Goal: Task Accomplishment & Management: Use online tool/utility

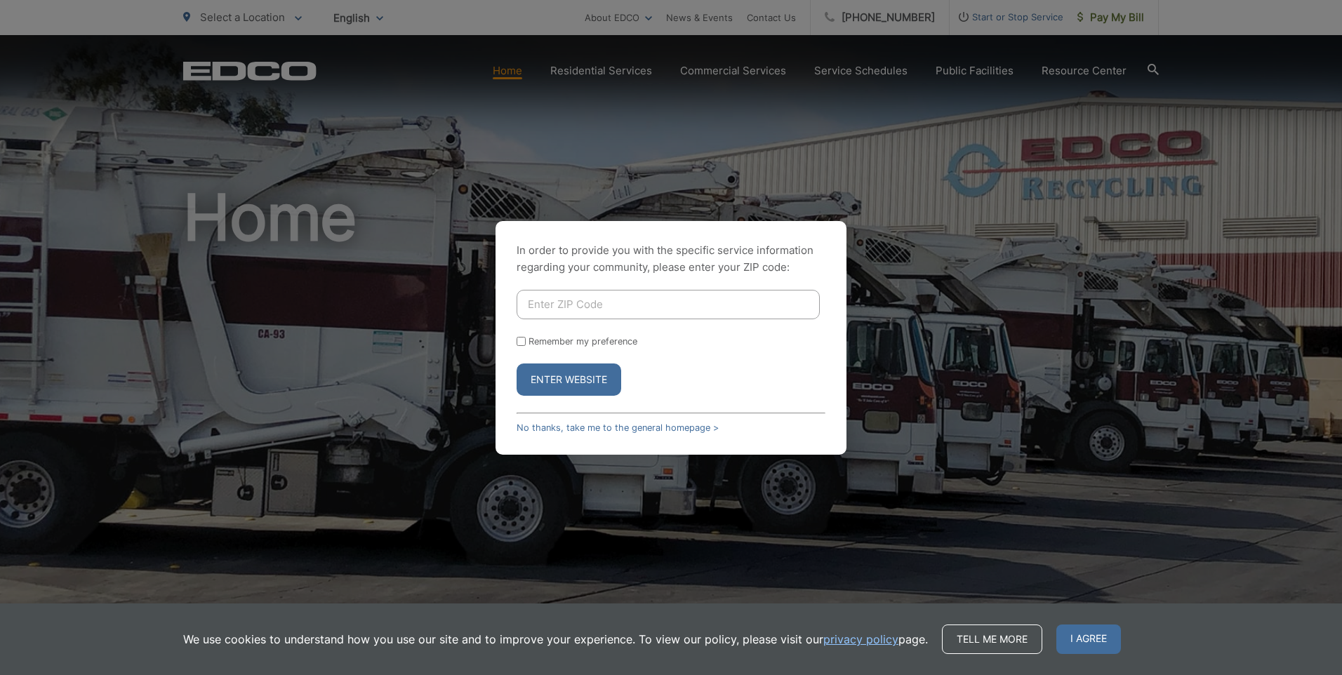
click at [1109, 332] on div "In order to provide you with the specific service information regarding your co…" at bounding box center [671, 337] width 1342 height 675
click at [565, 305] on input "Enter ZIP Code" at bounding box center [668, 304] width 303 height 29
drag, startPoint x: 526, startPoint y: 312, endPoint x: 562, endPoint y: 299, distance: 38.0
click at [526, 312] on input "Enter ZIP Code" at bounding box center [668, 304] width 303 height 29
click at [566, 298] on input "Enter ZIP Code" at bounding box center [668, 304] width 303 height 29
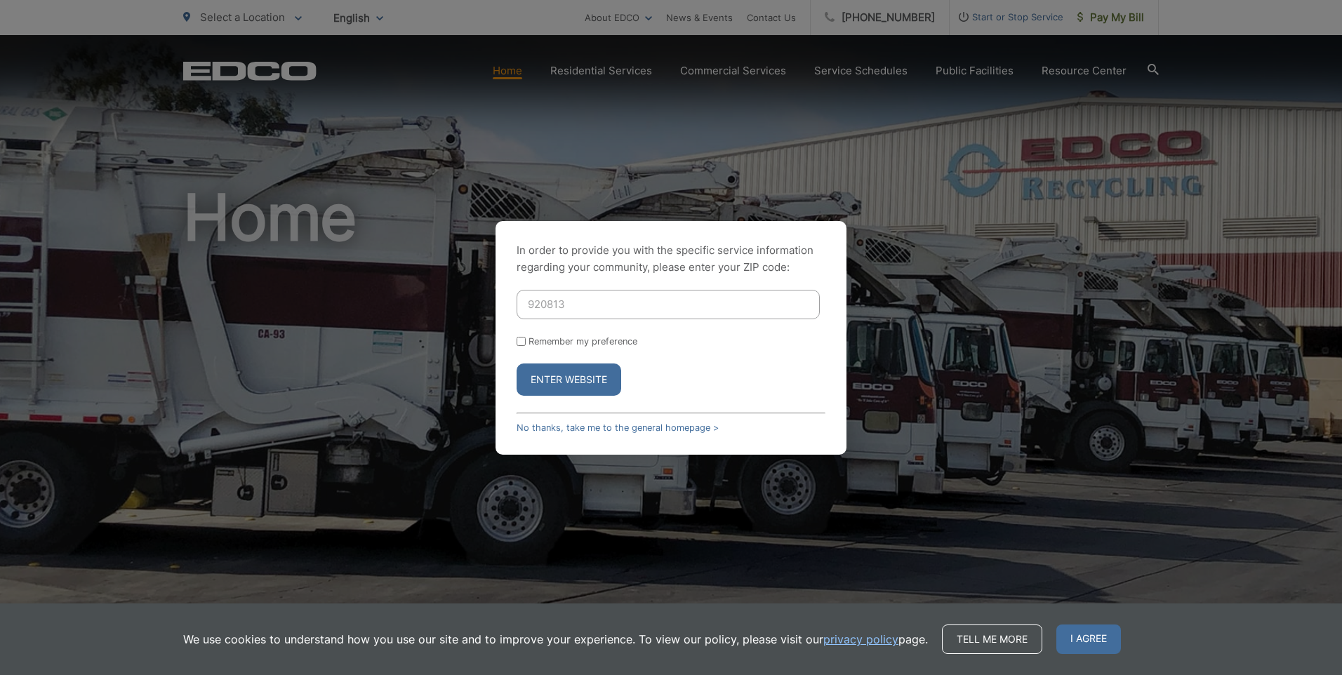
click at [517, 364] on button "Enter Website" at bounding box center [569, 380] width 105 height 32
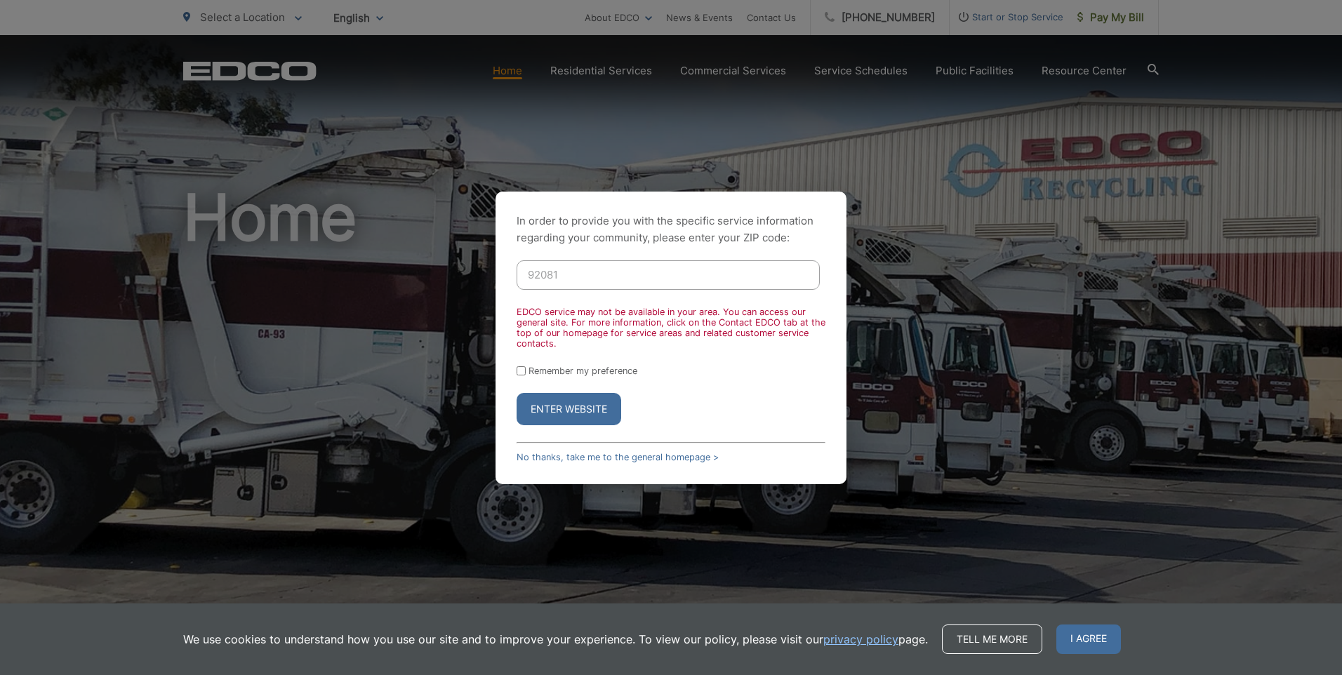
type input "92081"
click at [517, 393] on button "Enter Website" at bounding box center [569, 409] width 105 height 32
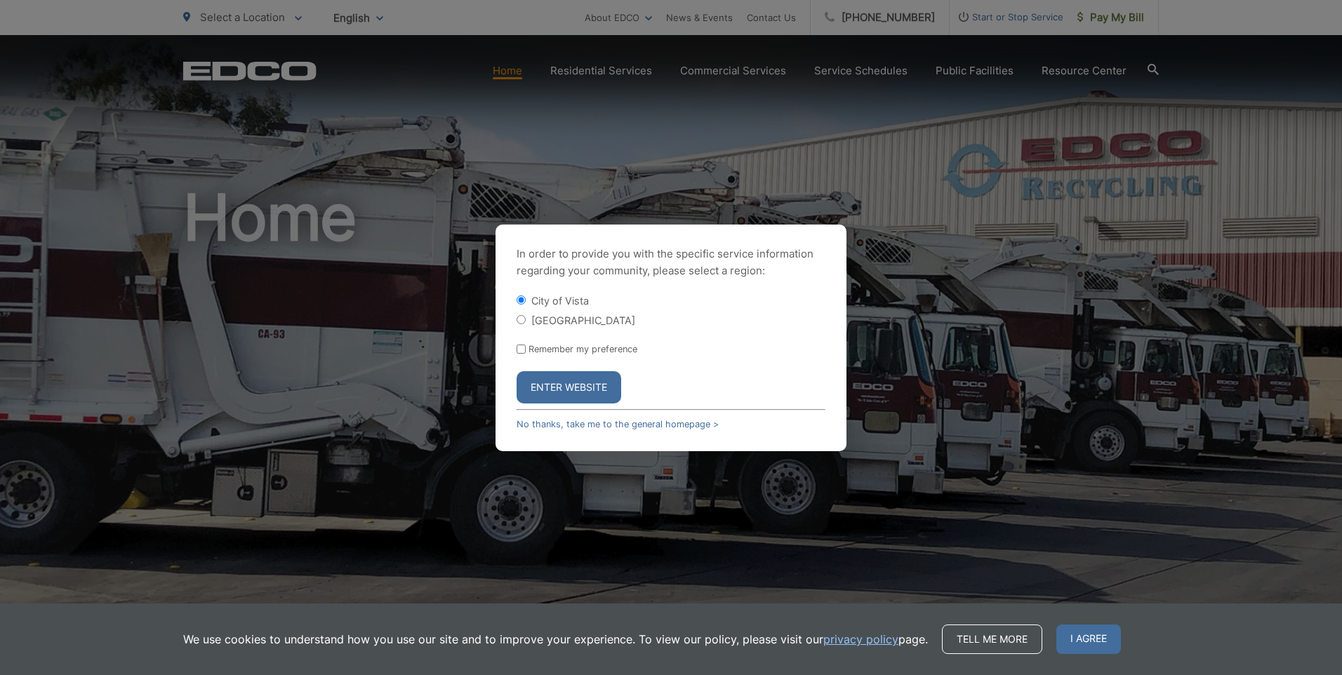
click at [575, 393] on button "Enter Website" at bounding box center [569, 387] width 105 height 32
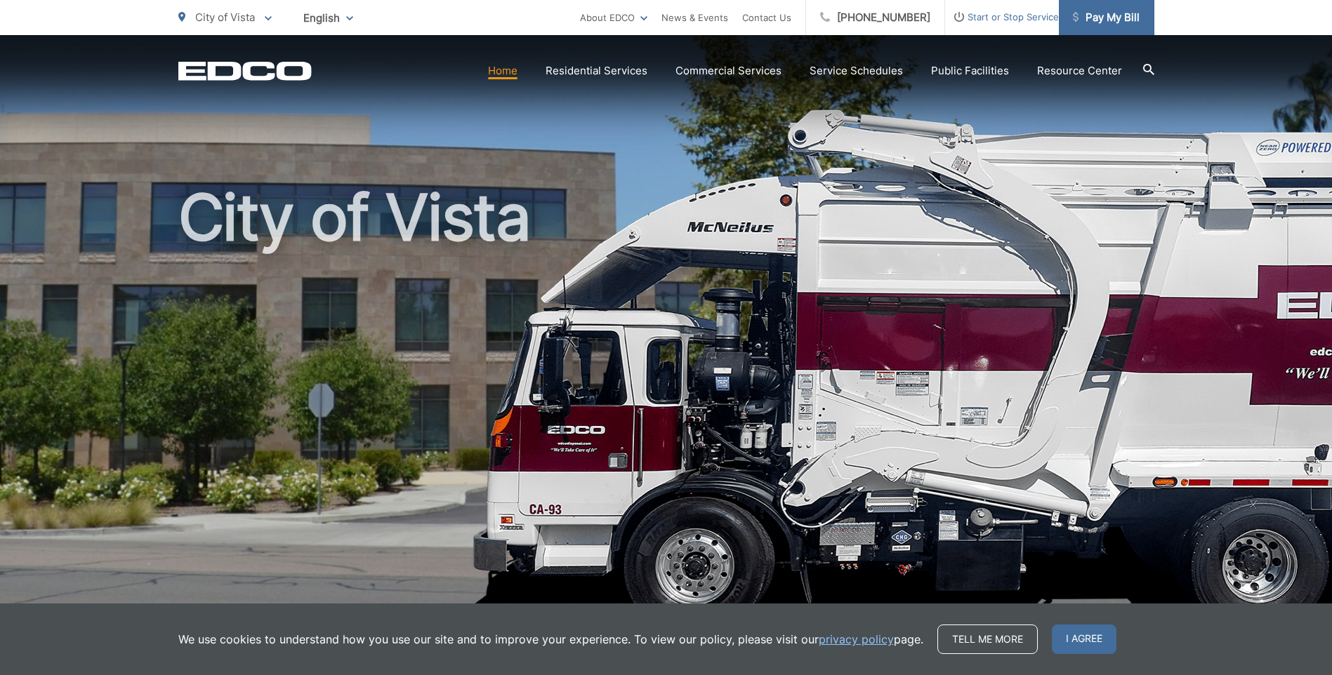
click at [1108, 27] on link "Pay My Bill" at bounding box center [1106, 17] width 95 height 35
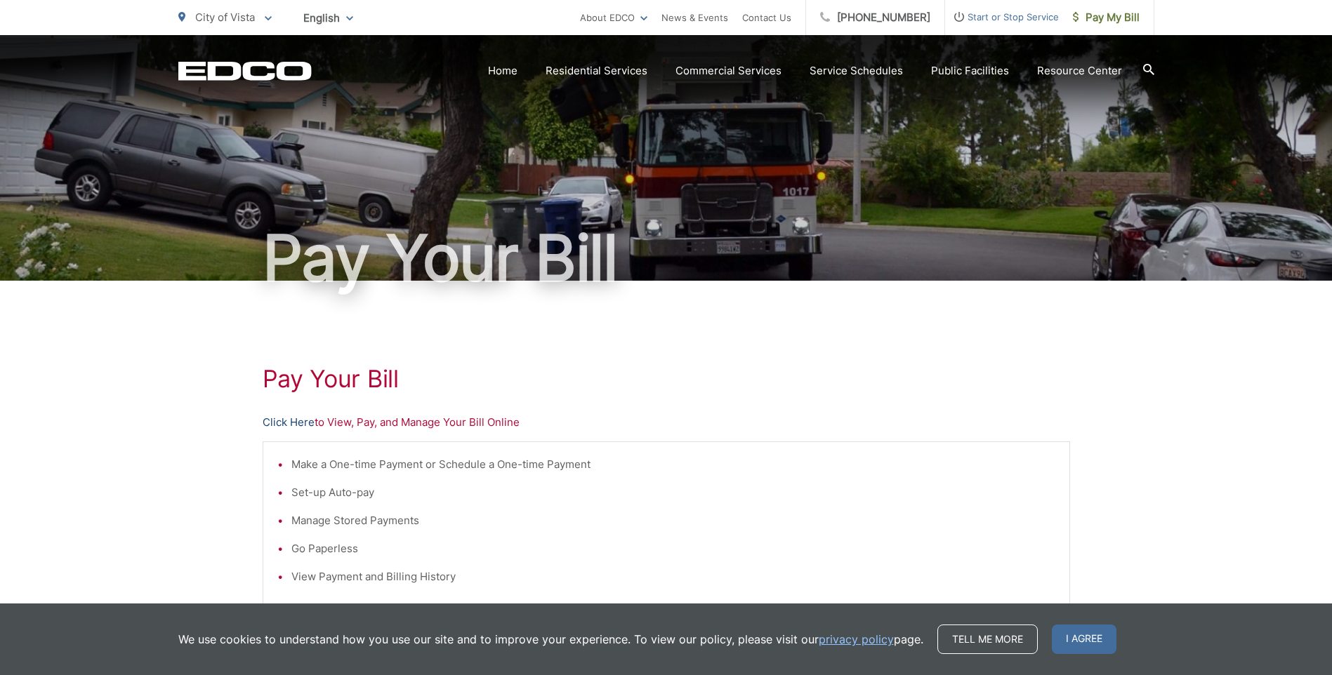
click at [293, 420] on link "Click Here" at bounding box center [289, 422] width 52 height 17
